Goal: Check status: Check status

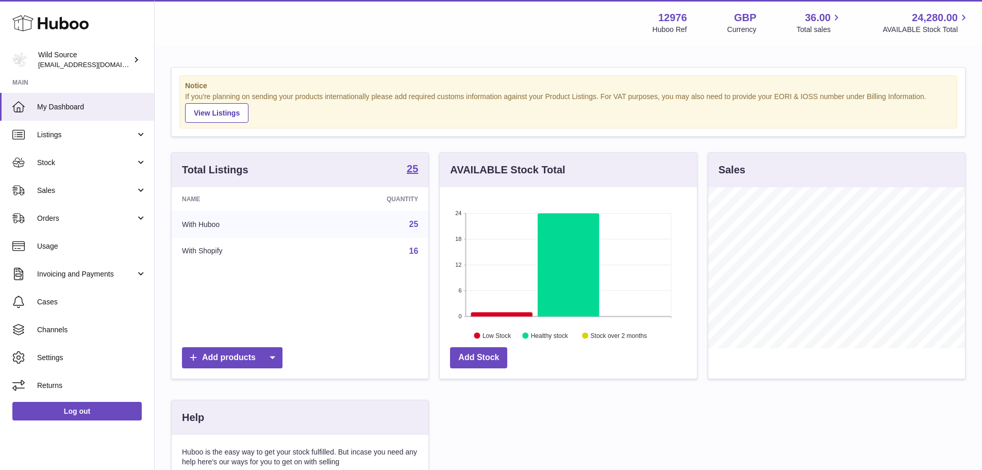
scroll to position [161, 257]
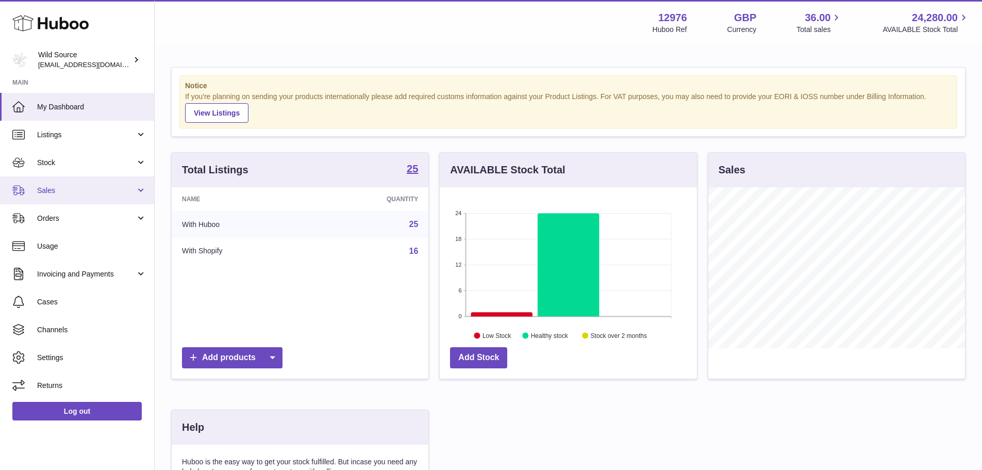
click at [104, 186] on span "Sales" at bounding box center [86, 191] width 98 height 10
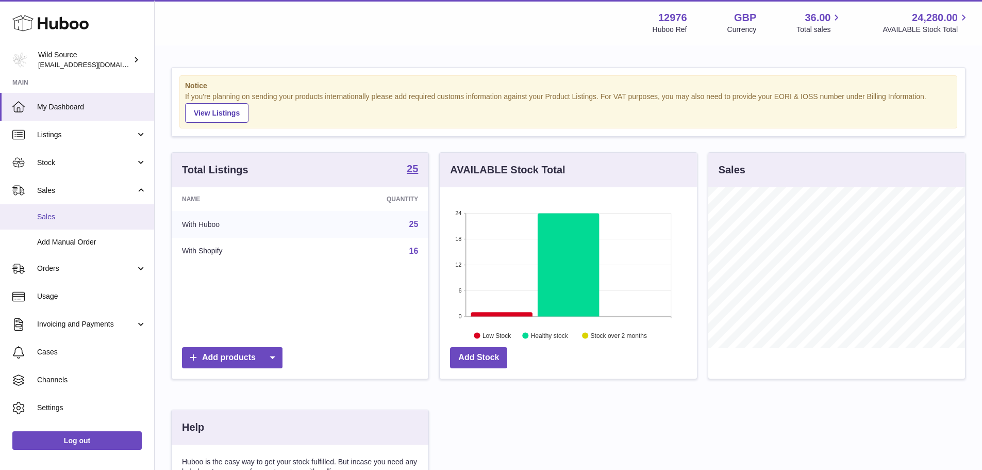
click at [57, 217] on span "Sales" at bounding box center [91, 217] width 109 height 10
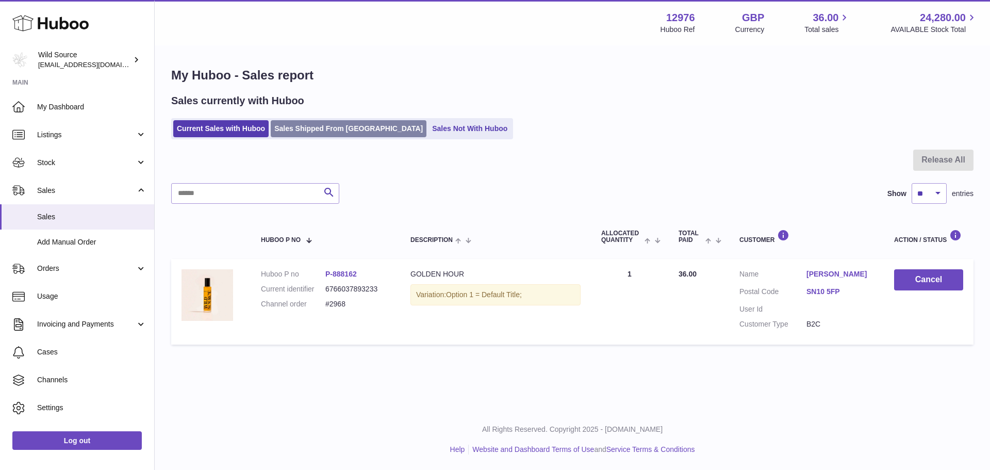
click at [292, 127] on link "Sales Shipped From [GEOGRAPHIC_DATA]" at bounding box center [349, 128] width 156 height 17
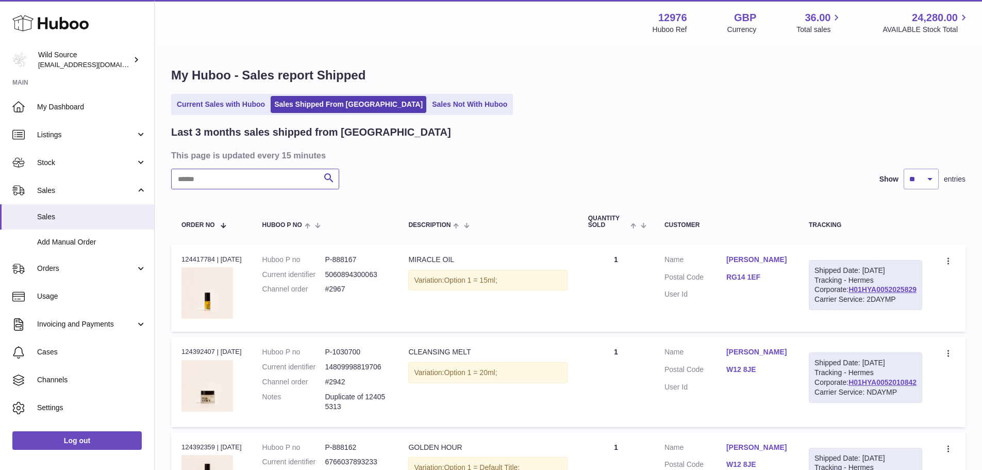
click at [274, 189] on input "text" at bounding box center [255, 179] width 168 height 21
paste input "*****"
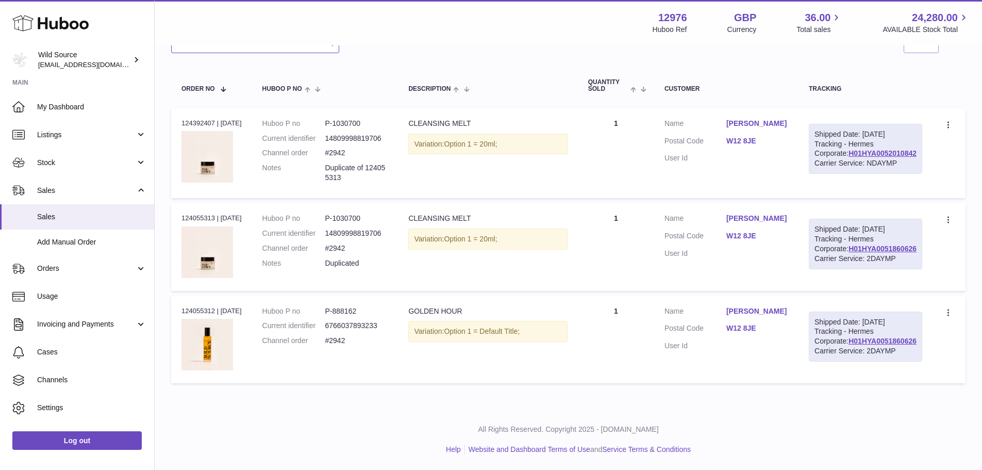
scroll to position [155, 0]
type input "*****"
click at [882, 345] on link "H01HYA0051860626" at bounding box center [883, 341] width 68 height 8
drag, startPoint x: 751, startPoint y: 245, endPoint x: 780, endPoint y: 245, distance: 28.9
click at [781, 245] on dl "Customer Name Millie Kotseva Postal Code W12 8JE User Id" at bounding box center [727, 238] width 124 height 50
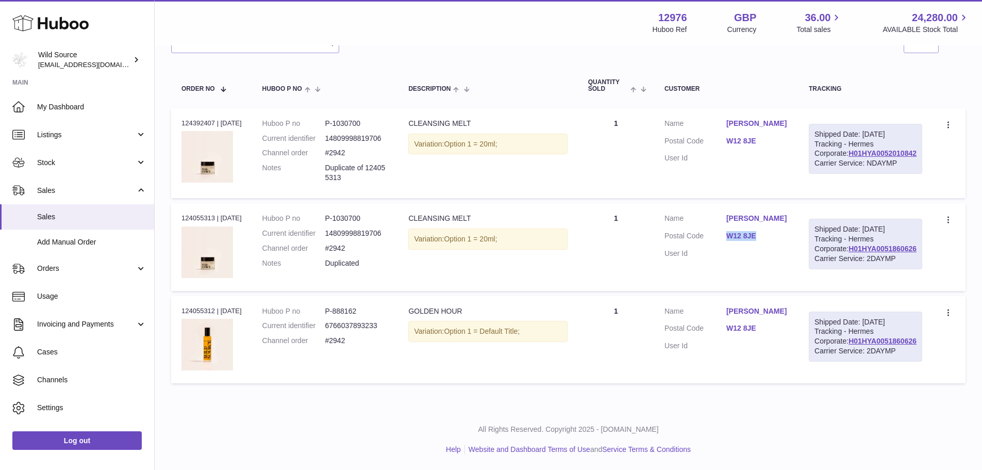
copy dl "W12 8JE"
click at [354, 327] on td "Huboo P no P-888162 Current identifier 6766037893233 Channel order #2942" at bounding box center [325, 339] width 146 height 87
click at [431, 316] on div "GOLDEN HOUR" at bounding box center [487, 311] width 159 height 10
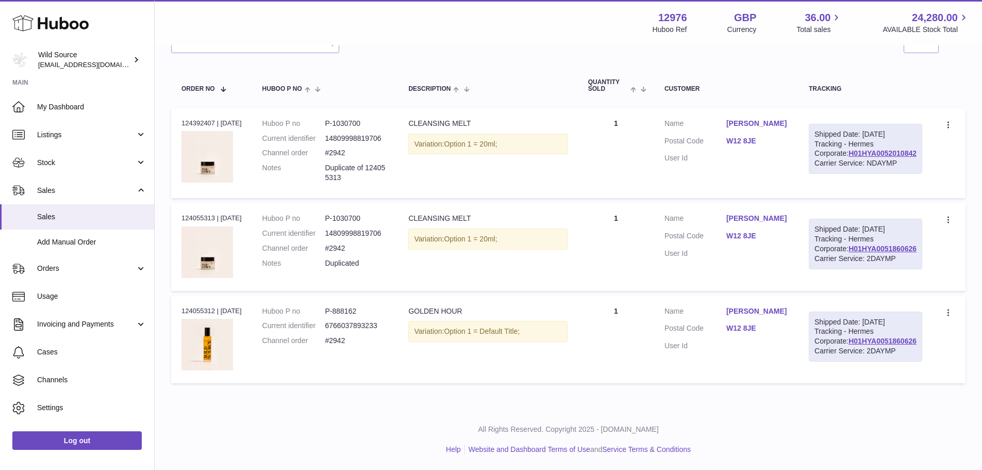
click at [431, 316] on div "GOLDEN HOUR" at bounding box center [487, 311] width 159 height 10
click at [572, 276] on td "Description CLEANSING MELT Variation: Option 1 = 20ml;" at bounding box center [487, 246] width 179 height 87
